Goal: Find specific page/section: Find specific page/section

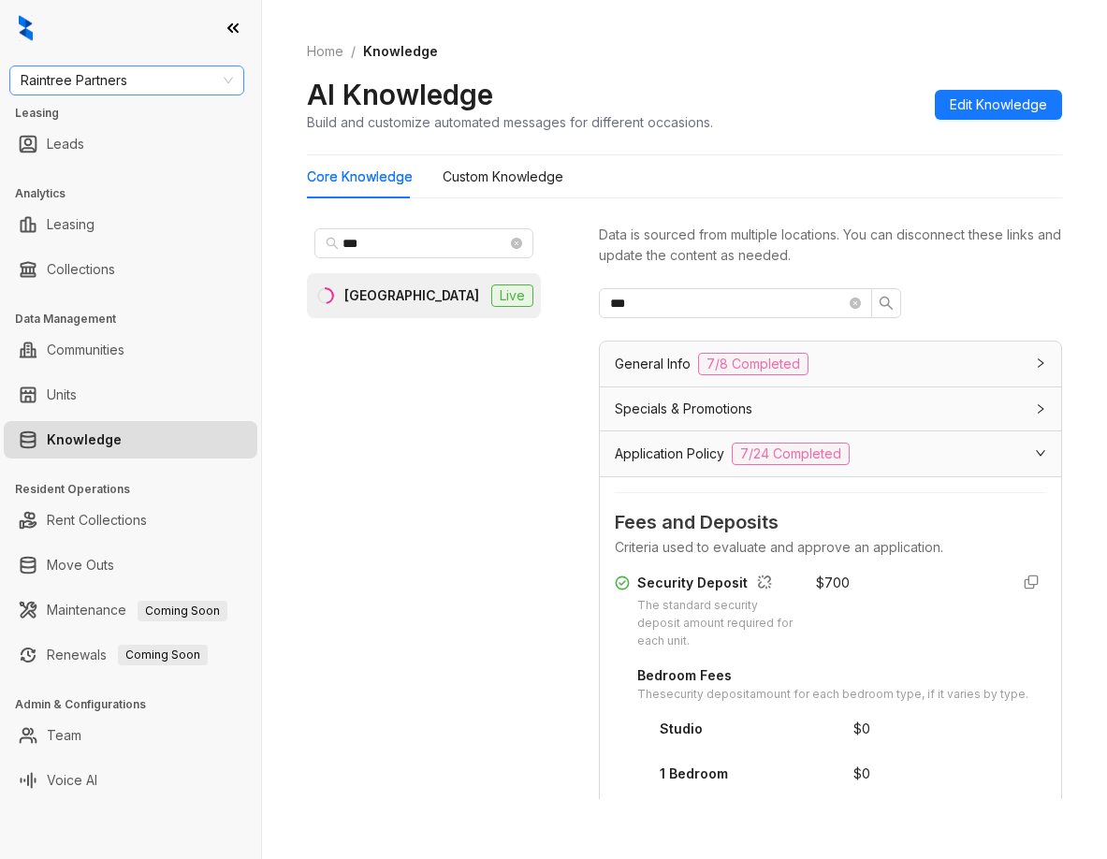
scroll to position [1359, 0]
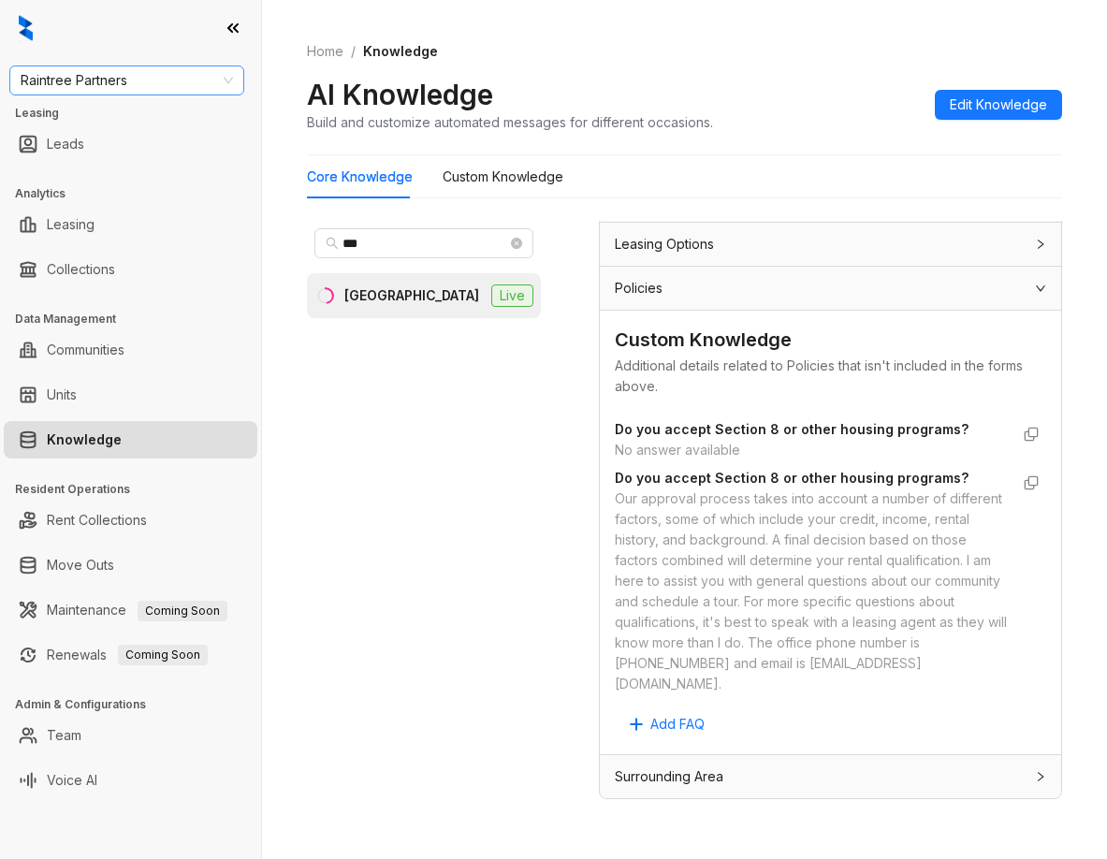
click at [151, 83] on span "Raintree Partners" at bounding box center [127, 80] width 212 height 28
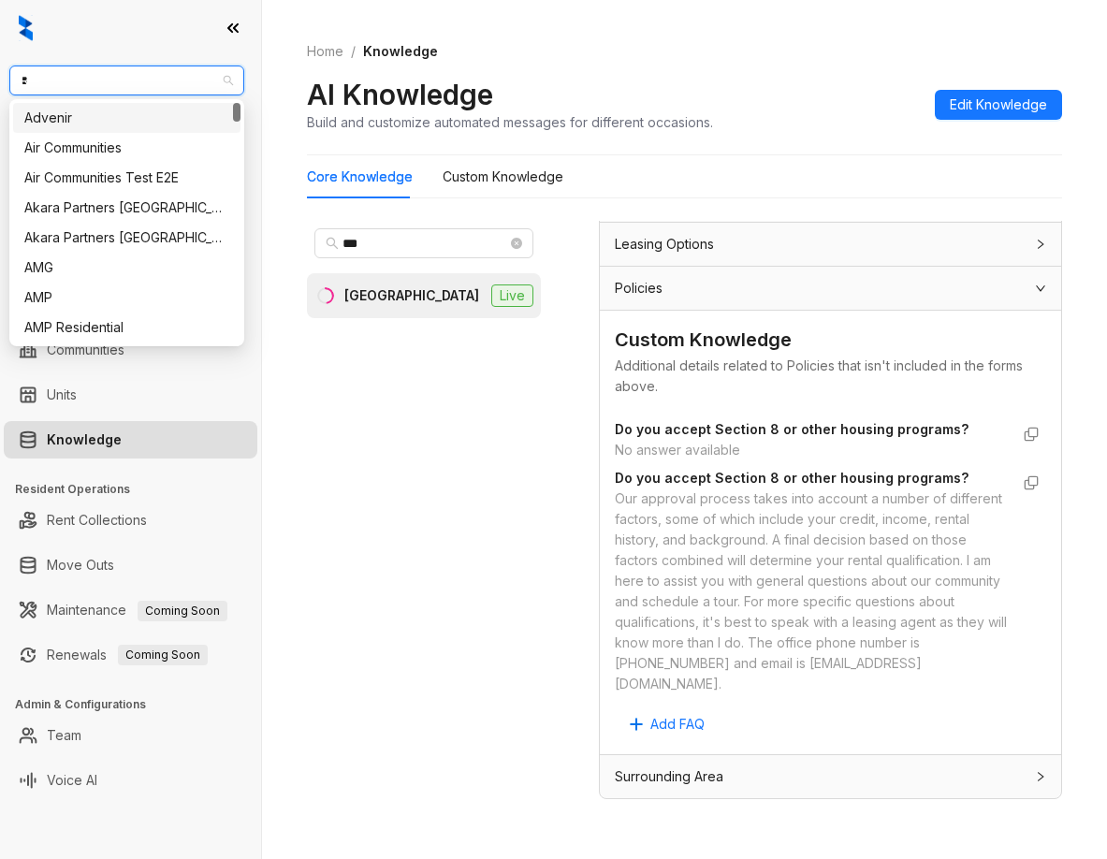
type input "**"
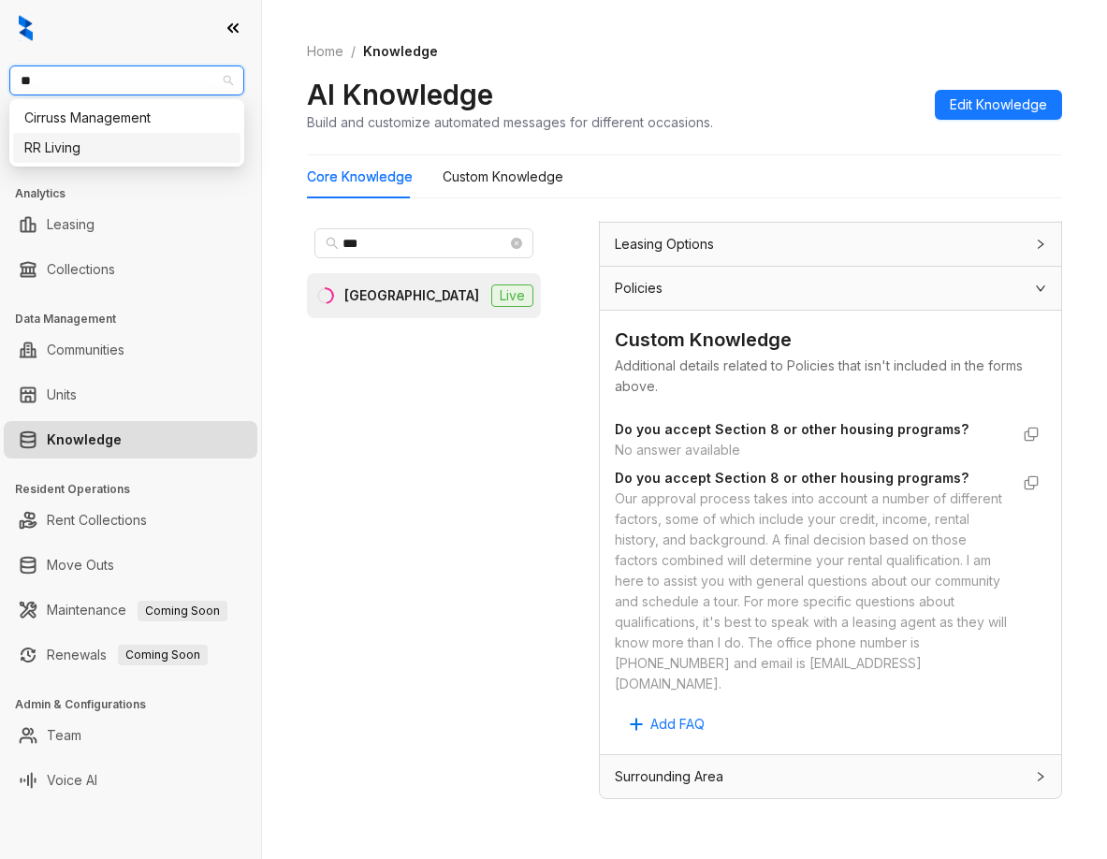
click at [124, 147] on div "RR Living" at bounding box center [126, 148] width 205 height 21
